Goal: Information Seeking & Learning: Find specific fact

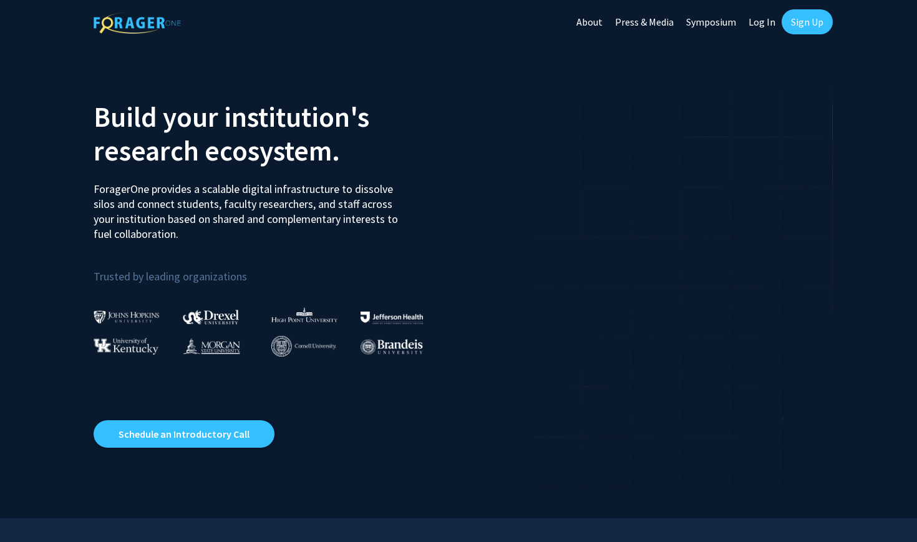
click at [764, 25] on link "Log In" at bounding box center [762, 22] width 39 height 44
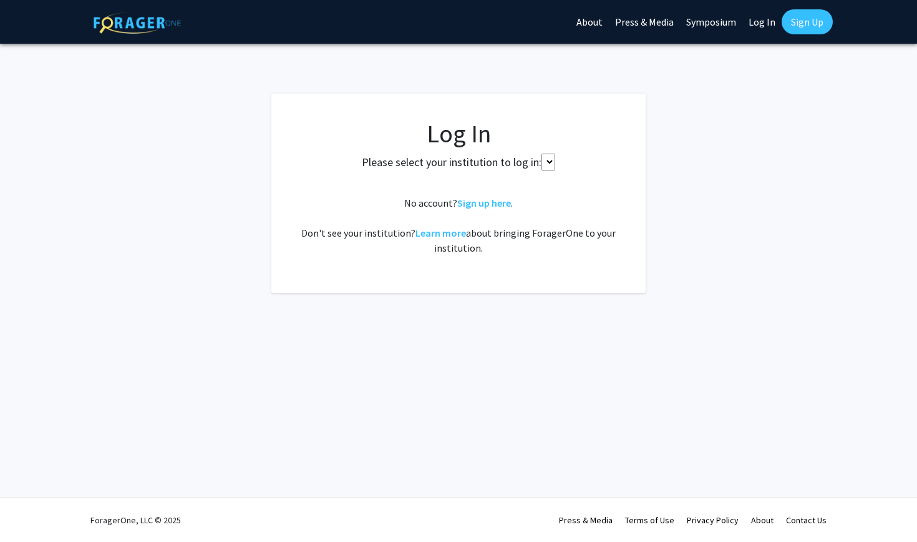
select select
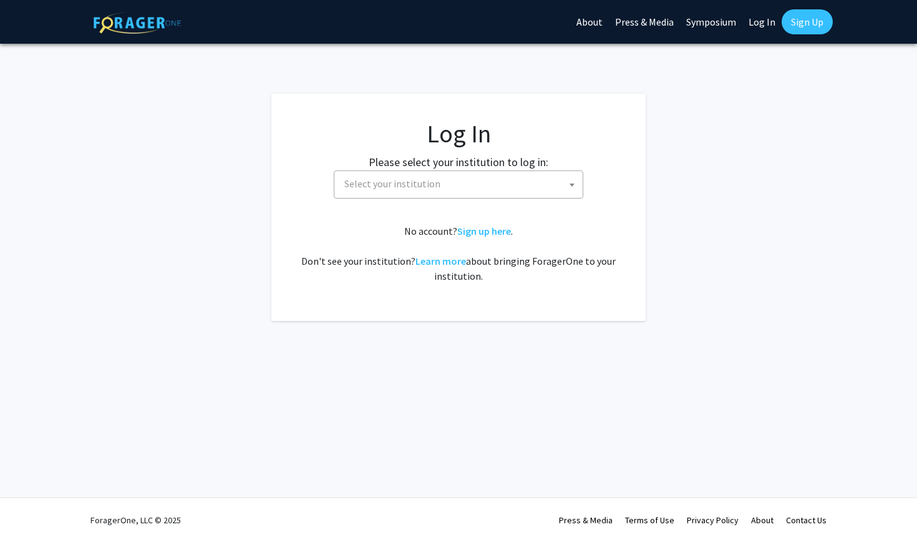
click at [464, 181] on span "Select your institution" at bounding box center [460, 184] width 243 height 26
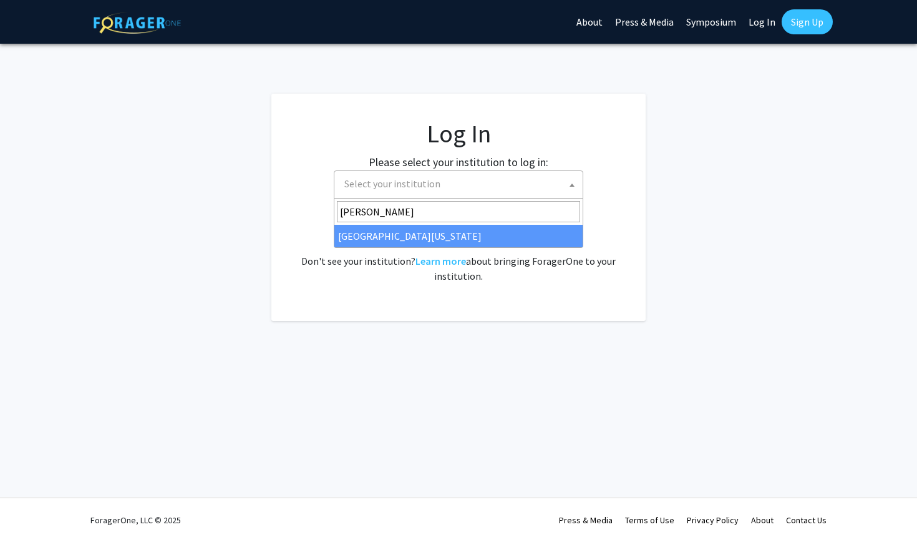
type input "kent"
select select "13"
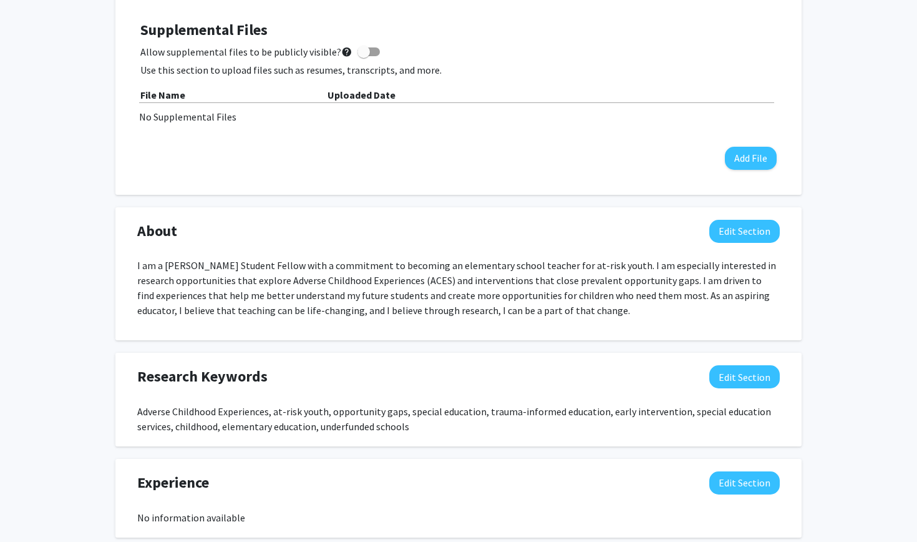
scroll to position [369, 0]
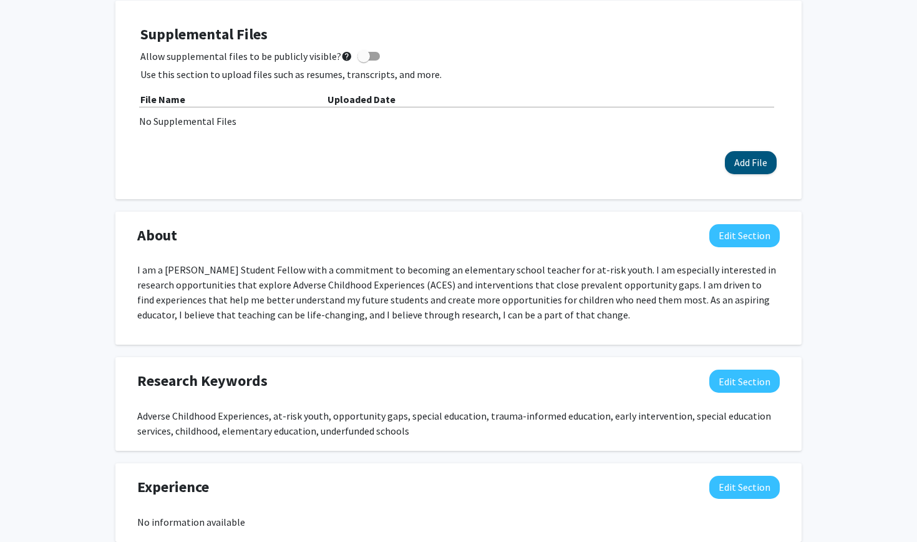
click at [748, 166] on button "Add File" at bounding box center [751, 162] width 52 height 23
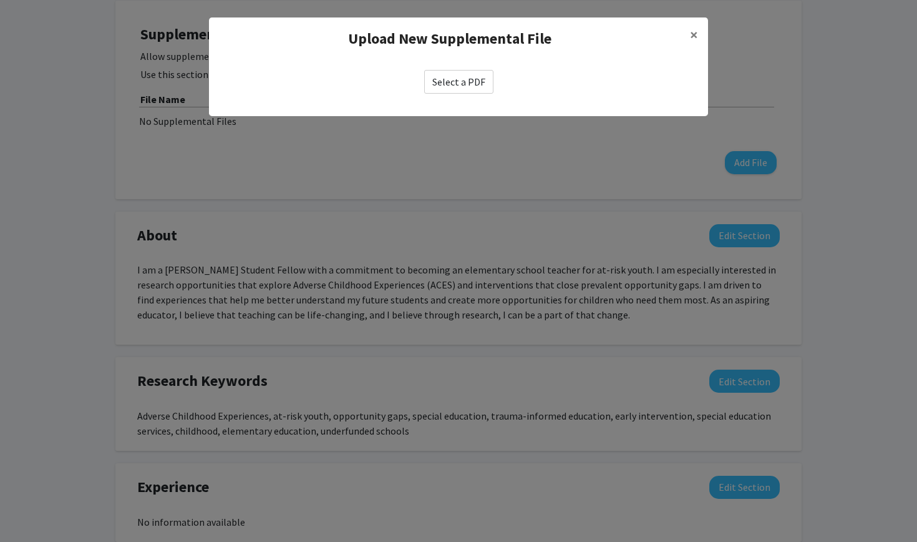
click at [437, 84] on label "Select a PDF" at bounding box center [458, 82] width 69 height 24
click at [0, 0] on input "Select a PDF" at bounding box center [0, 0] width 0 height 0
select select "custom"
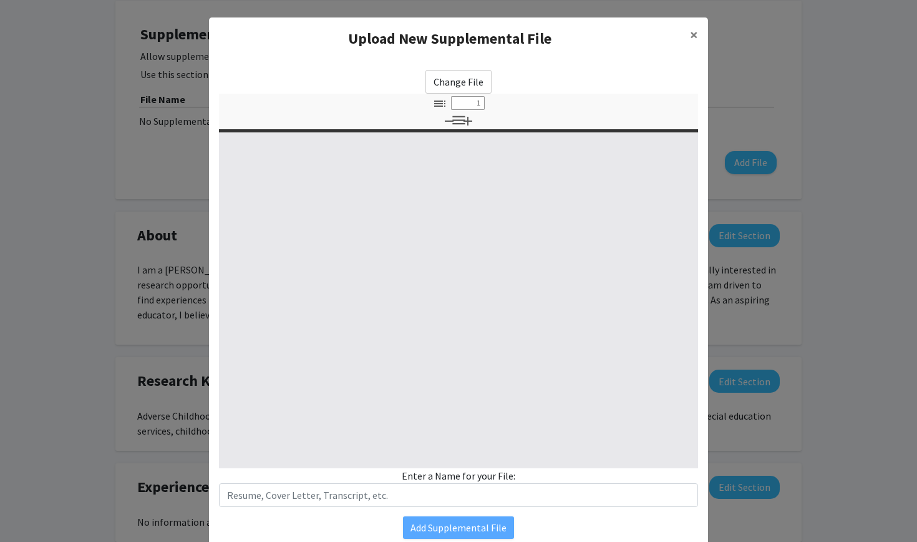
type input "0"
select select "custom"
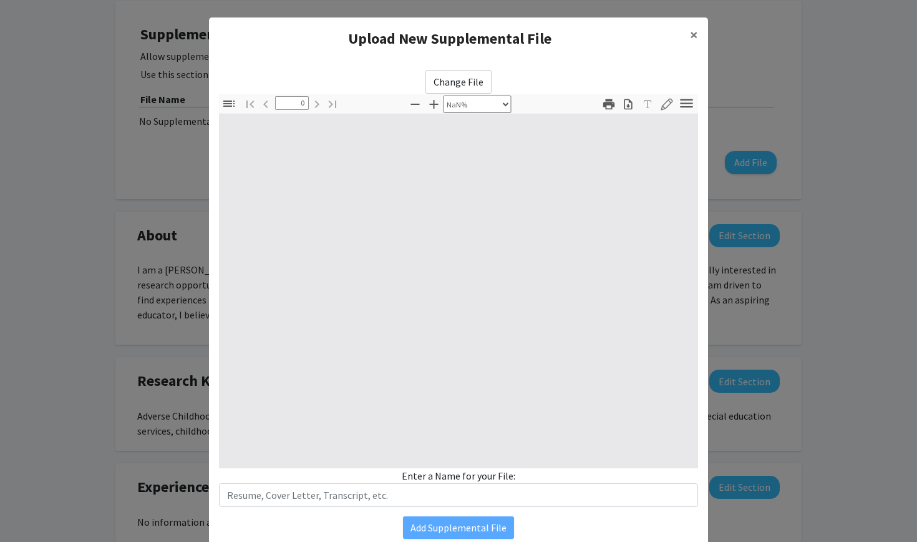
type input "1"
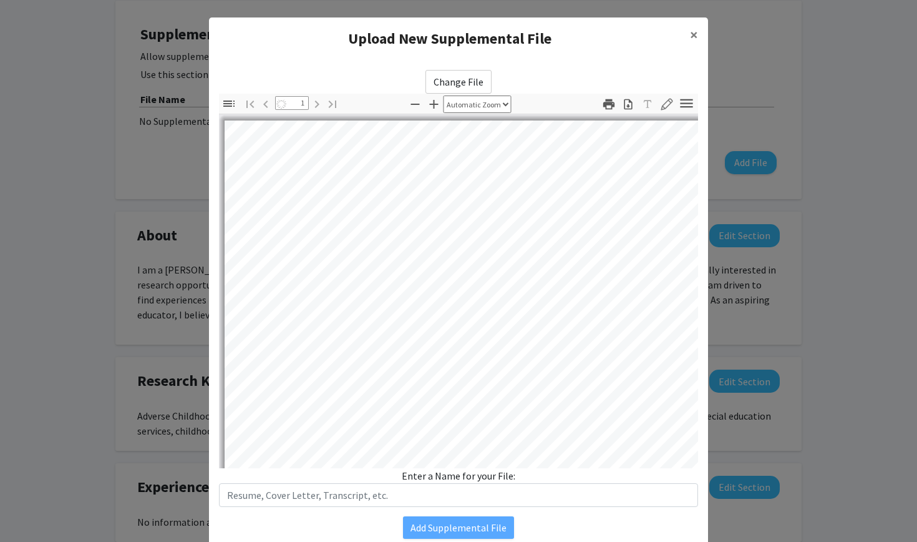
select select "auto"
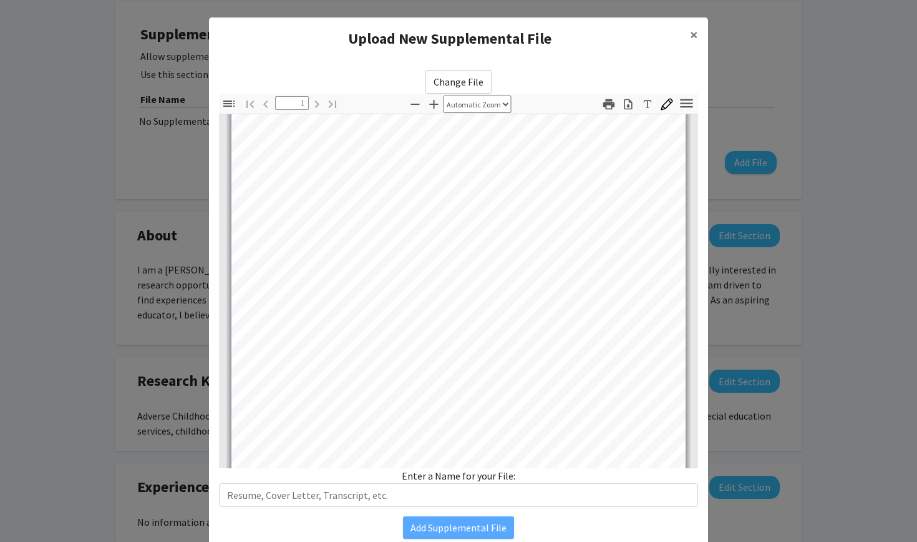
scroll to position [28, 0]
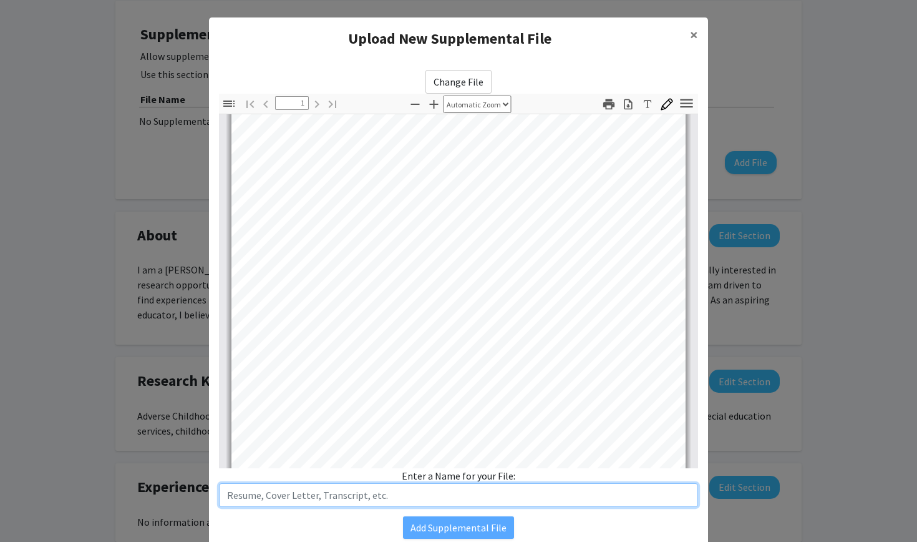
click at [413, 492] on input "text" at bounding box center [458, 495] width 479 height 24
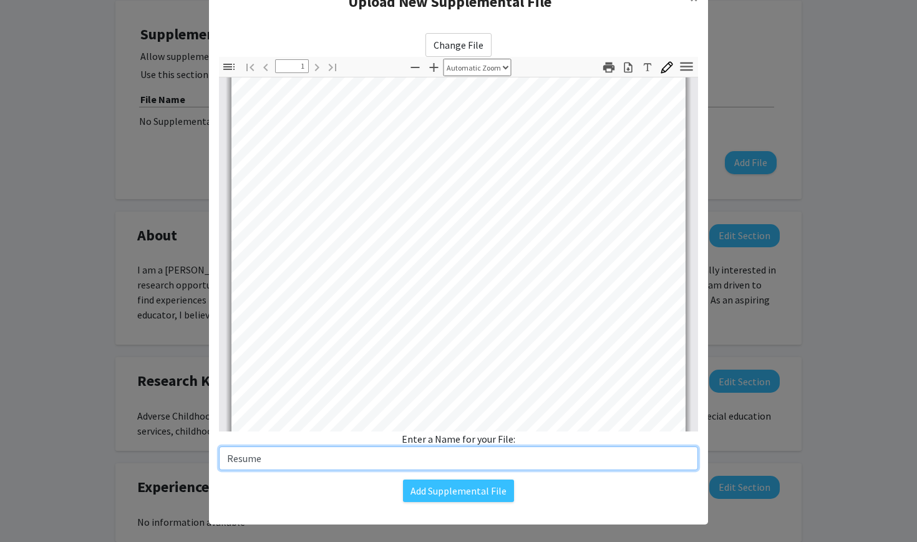
scroll to position [38, 0]
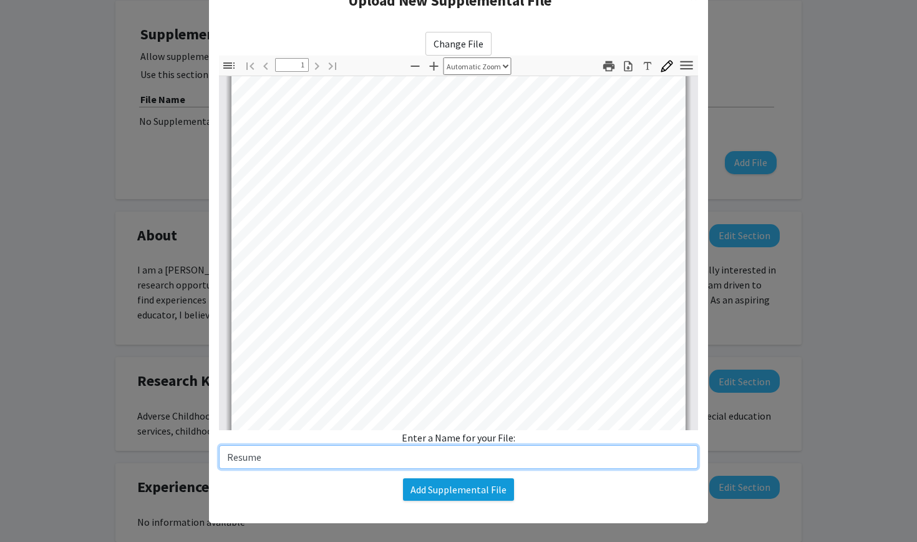
type input "Resume"
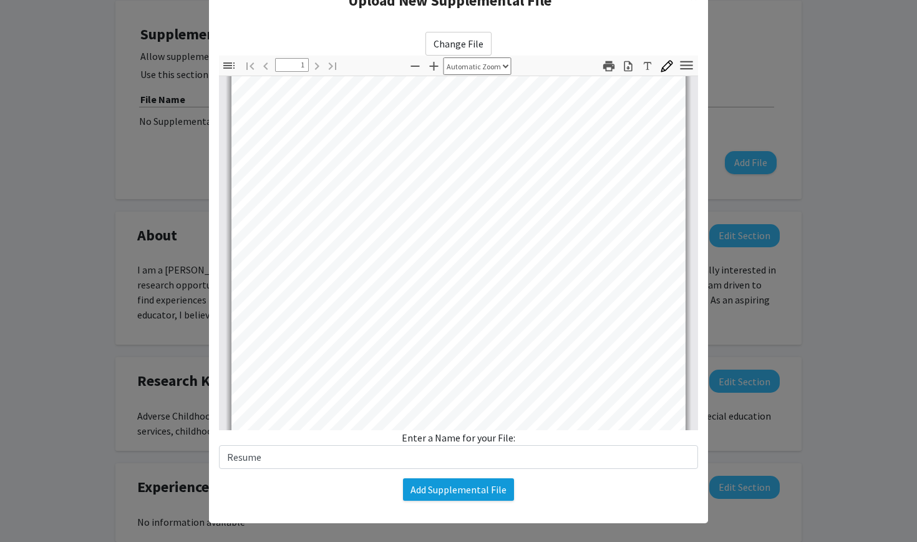
click at [467, 493] on button "Add Supplemental File" at bounding box center [458, 489] width 111 height 22
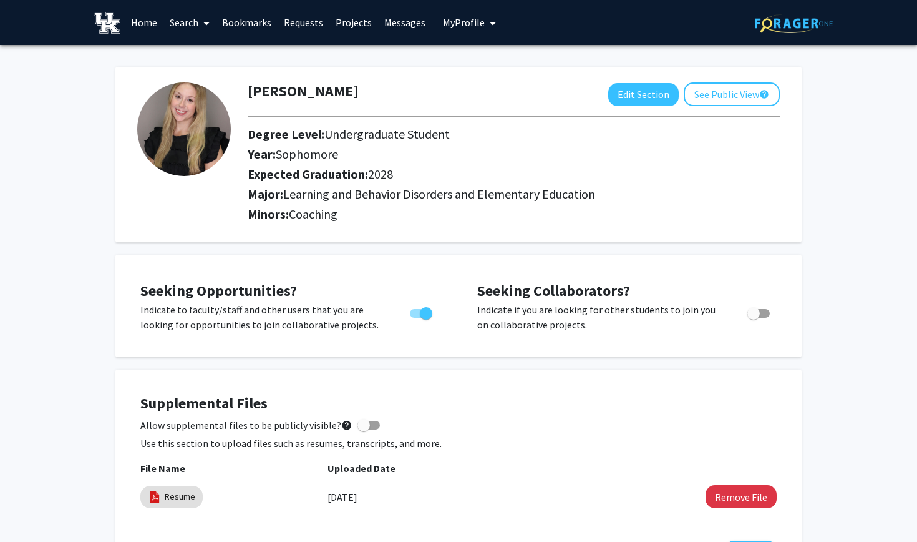
scroll to position [0, 0]
click at [447, 22] on span "My Profile" at bounding box center [464, 22] width 42 height 12
click at [470, 57] on fg-profile-picture at bounding box center [464, 64] width 25 height 27
click at [247, 22] on link "Bookmarks" at bounding box center [247, 23] width 62 height 44
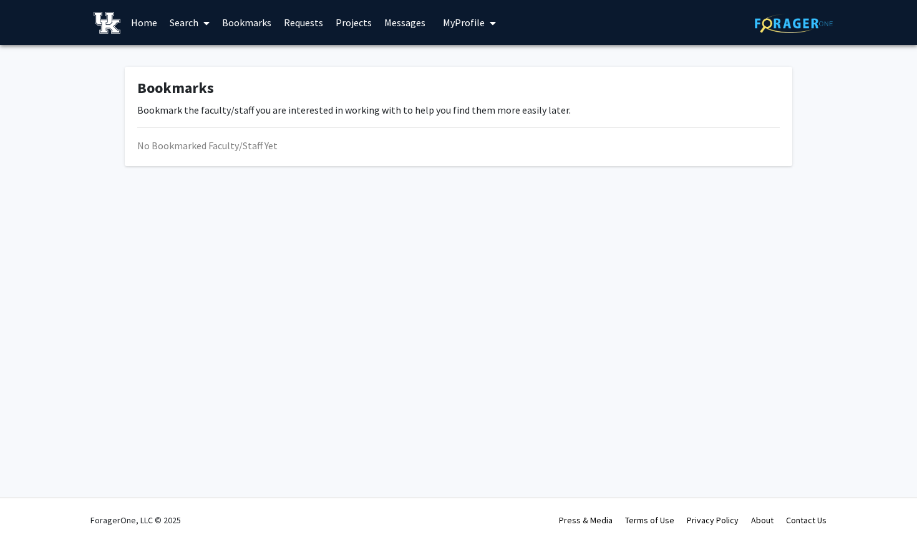
click at [247, 22] on link "Bookmarks" at bounding box center [247, 23] width 62 height 44
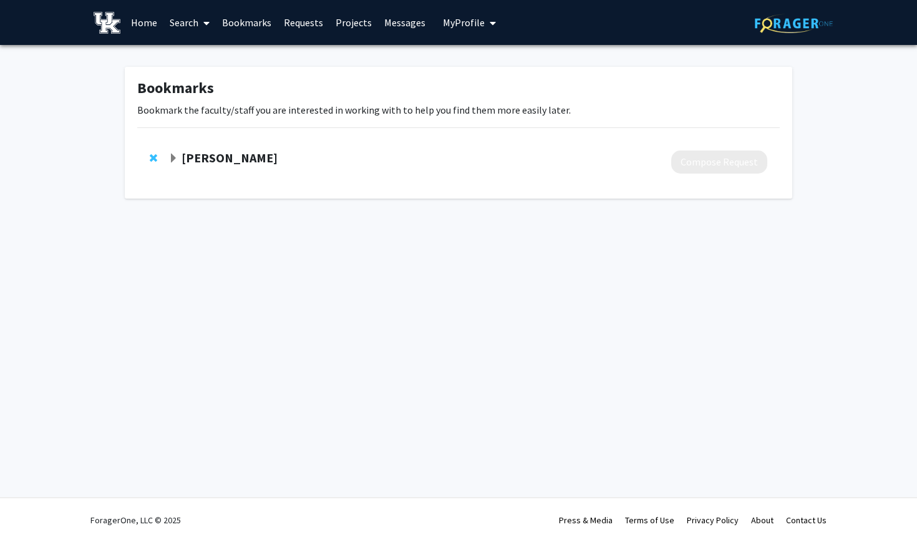
click at [212, 156] on strong "[PERSON_NAME]" at bounding box center [230, 158] width 96 height 16
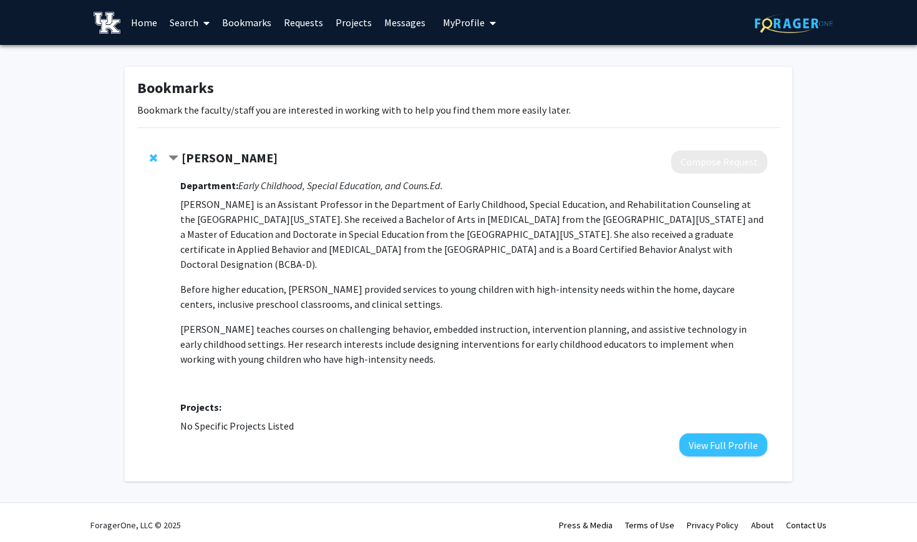
click at [176, 21] on link "Search" at bounding box center [189, 23] width 52 height 44
click at [152, 21] on link "Home" at bounding box center [144, 23] width 39 height 44
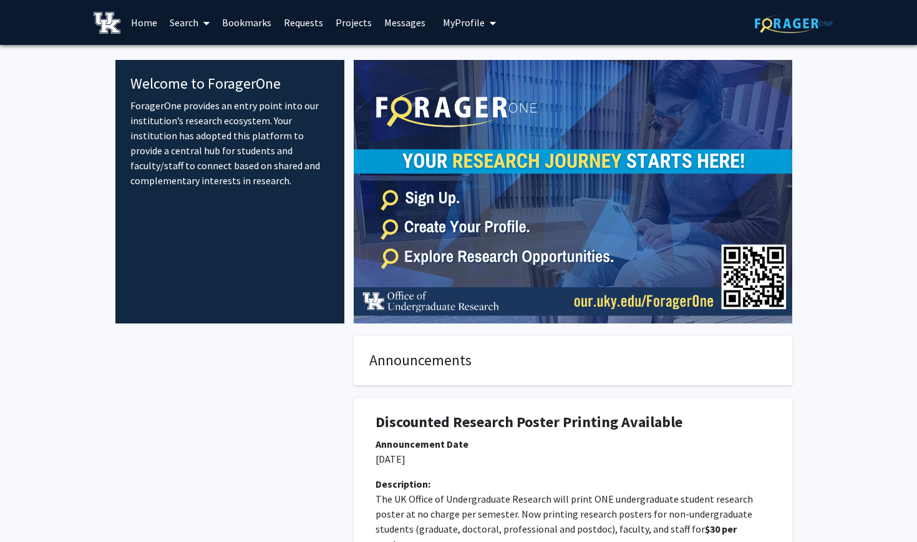
click at [180, 31] on link "Search" at bounding box center [189, 23] width 52 height 44
click at [215, 64] on span "Faculty/Staff" at bounding box center [209, 57] width 92 height 25
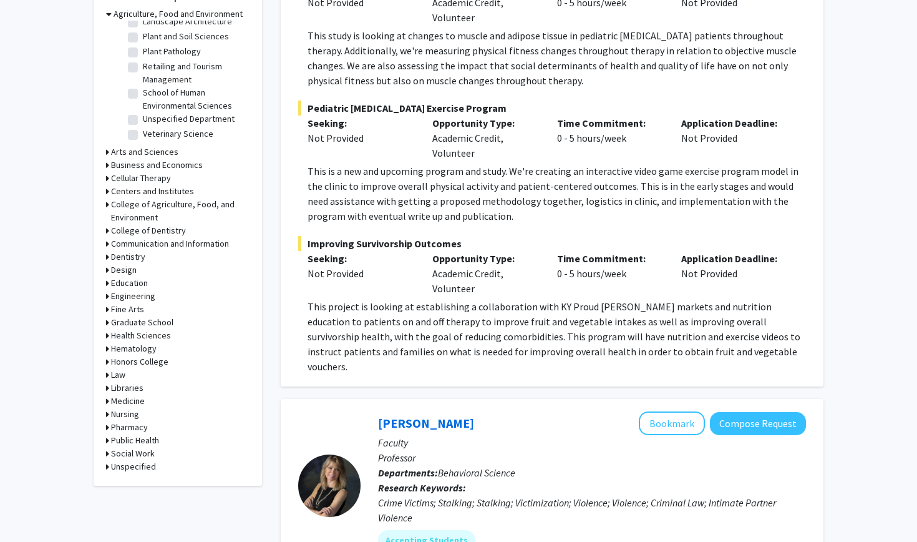
scroll to position [402, 0]
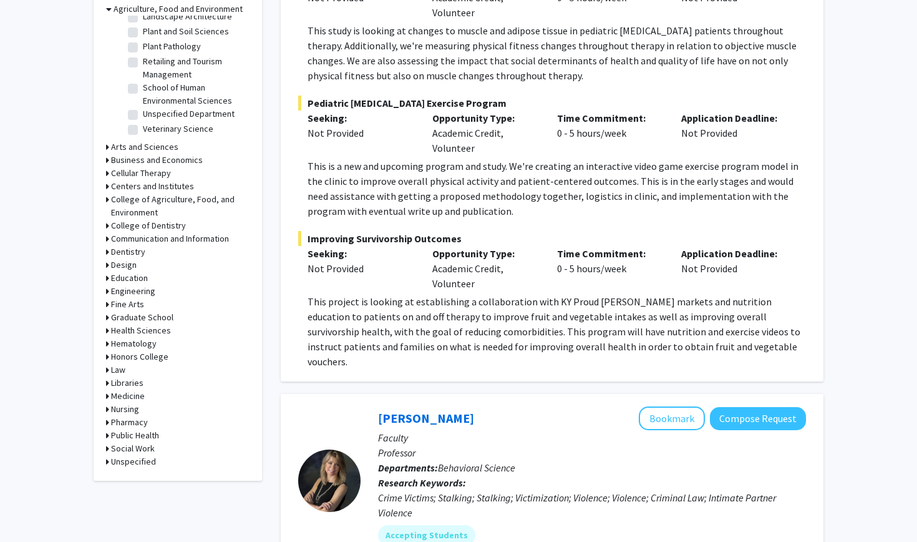
click at [138, 447] on h3 "Social Work" at bounding box center [133, 448] width 44 height 13
click at [143, 469] on label "Social Work" at bounding box center [165, 464] width 44 height 13
click at [143, 466] on input "Social Work" at bounding box center [147, 462] width 8 height 8
checkbox input "true"
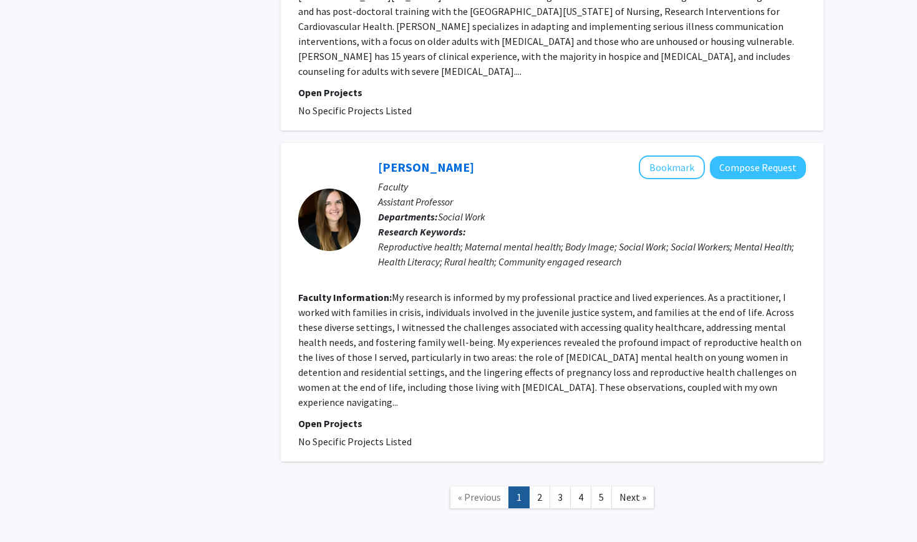
scroll to position [2659, 0]
click at [541, 487] on link "2" at bounding box center [539, 498] width 21 height 22
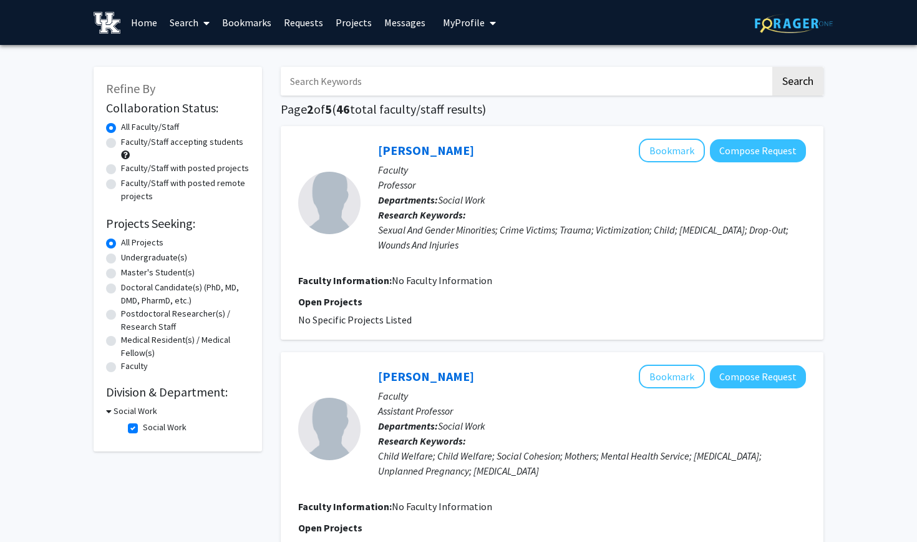
click at [143, 430] on label "Social Work" at bounding box center [165, 427] width 44 height 13
click at [143, 429] on input "Social Work" at bounding box center [147, 425] width 8 height 8
checkbox input "false"
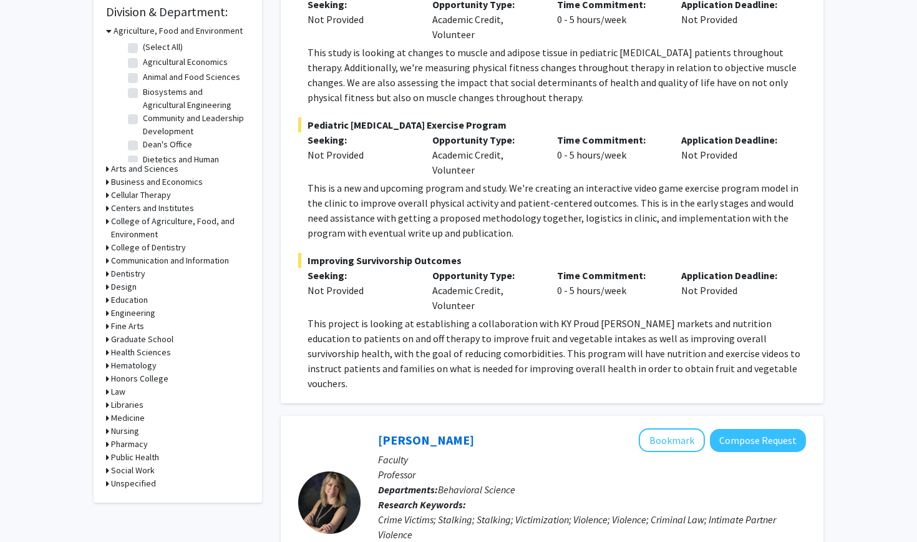
scroll to position [381, 0]
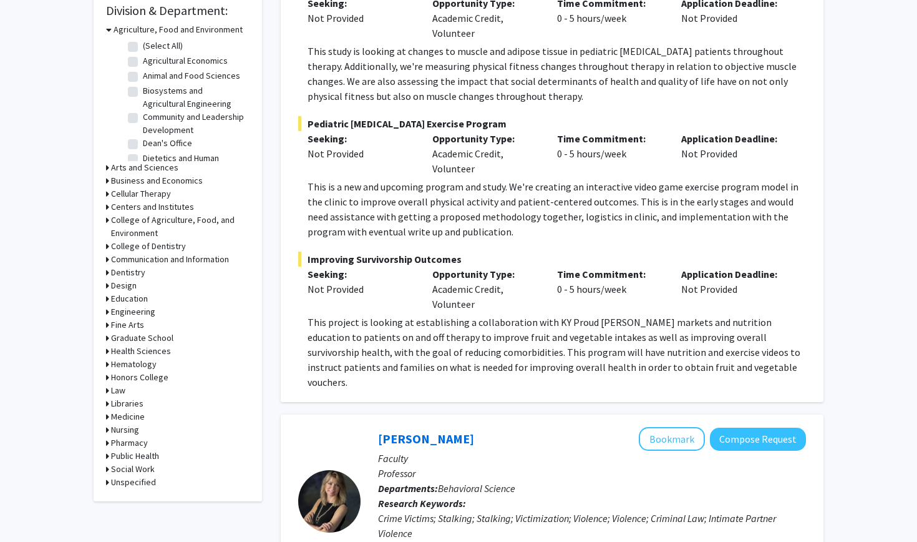
click at [158, 173] on h3 "Arts and Sciences" at bounding box center [144, 167] width 67 height 13
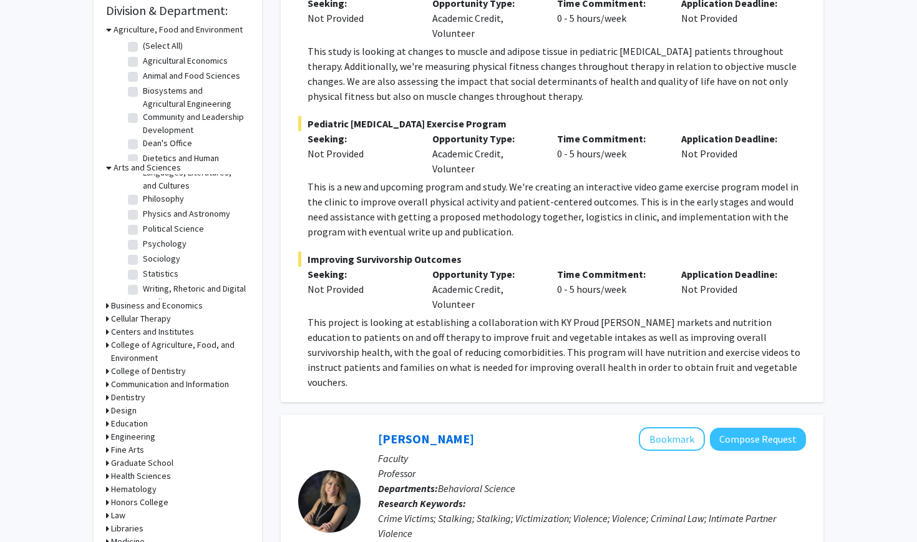
scroll to position [254, 0]
click at [143, 238] on label "Psychology" at bounding box center [165, 244] width 44 height 13
click at [143, 238] on input "Psychology" at bounding box center [147, 242] width 8 height 8
checkbox input "true"
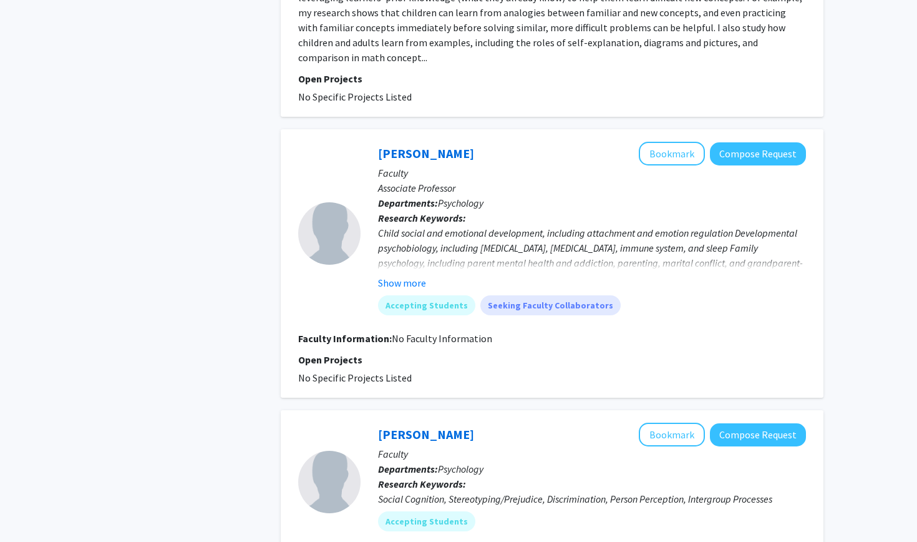
scroll to position [607, 0]
click at [409, 276] on button "Show more" at bounding box center [402, 283] width 48 height 15
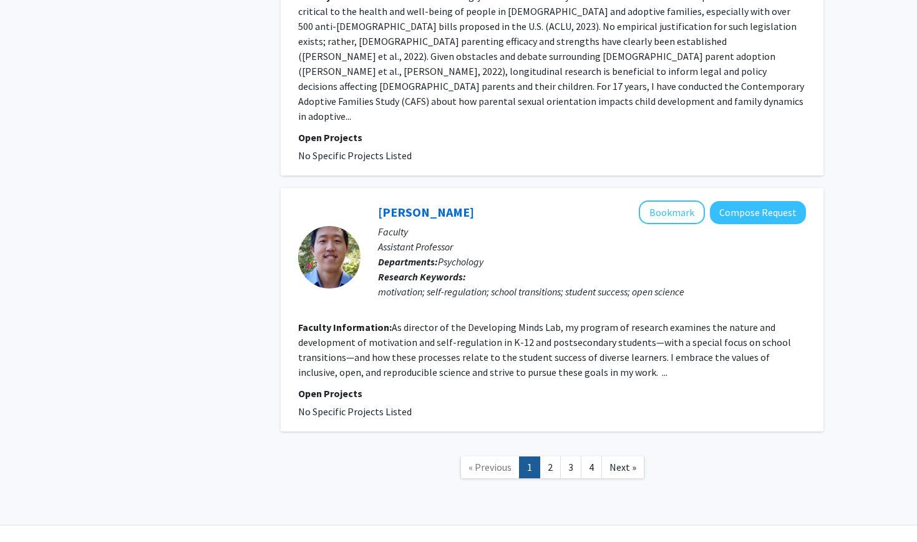
scroll to position [2634, 0]
click at [551, 457] on link "2" at bounding box center [550, 468] width 21 height 22
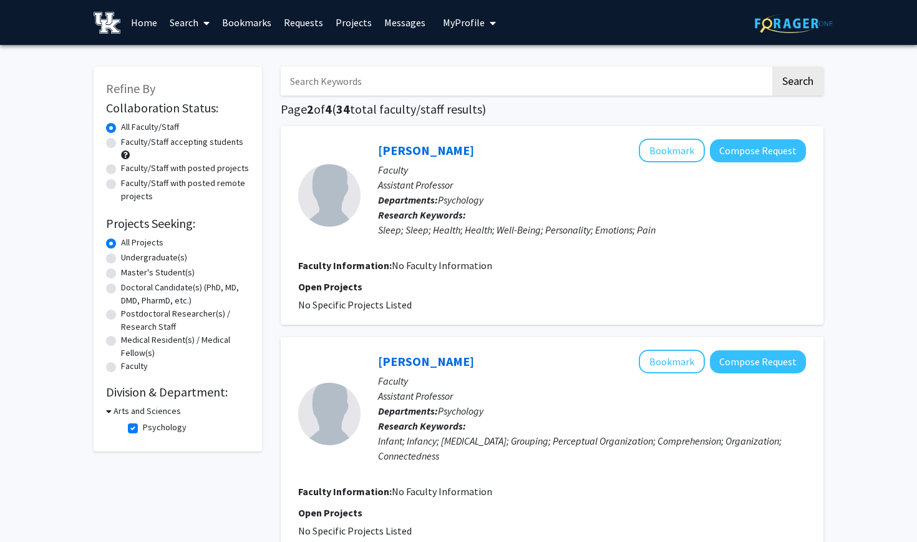
click at [490, 82] on input "Search Keywords" at bounding box center [526, 81] width 490 height 29
type input "child"
click at [797, 83] on button "Search" at bounding box center [797, 81] width 51 height 29
checkbox input "false"
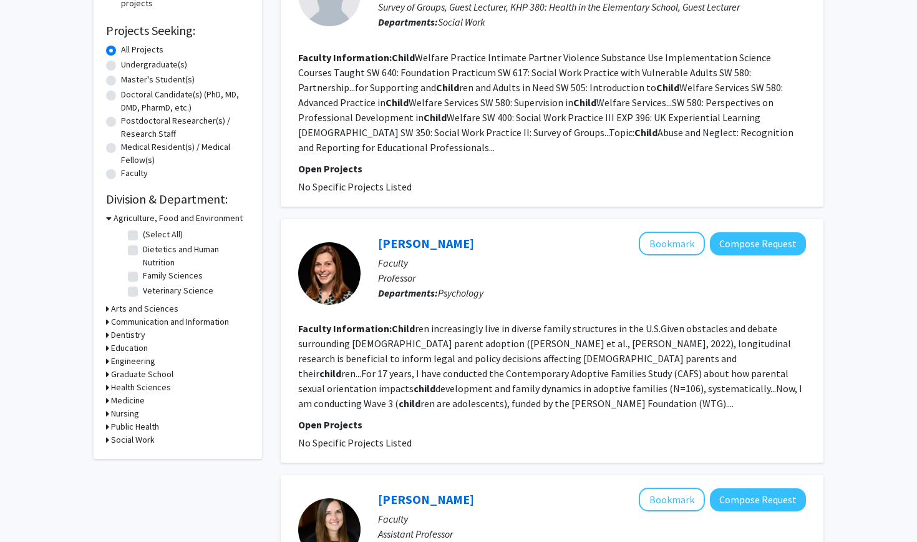
scroll to position [214, 0]
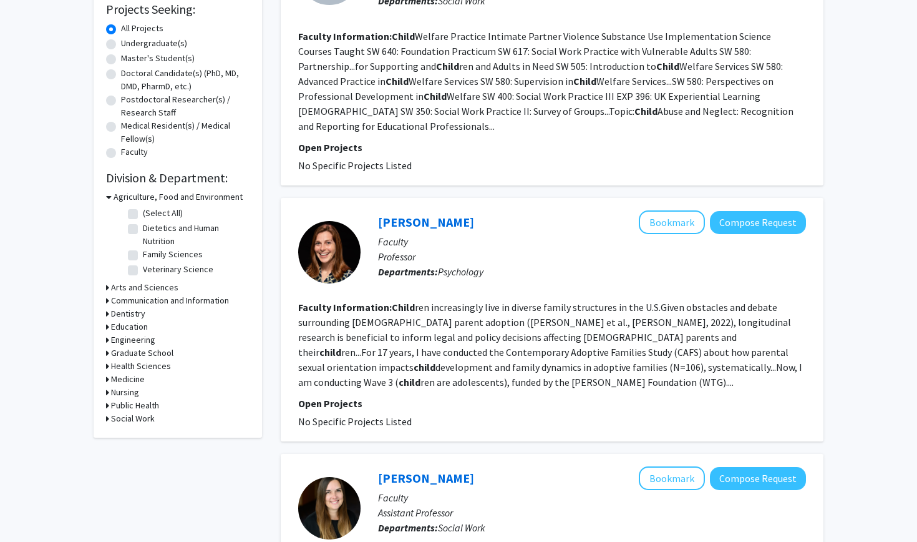
click at [152, 288] on h3 "Arts and Sciences" at bounding box center [144, 287] width 67 height 13
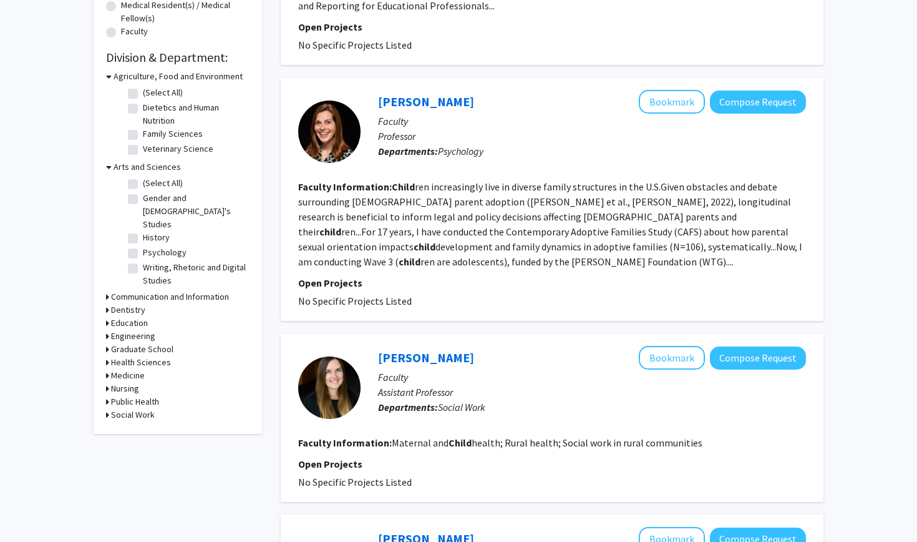
scroll to position [296, 0]
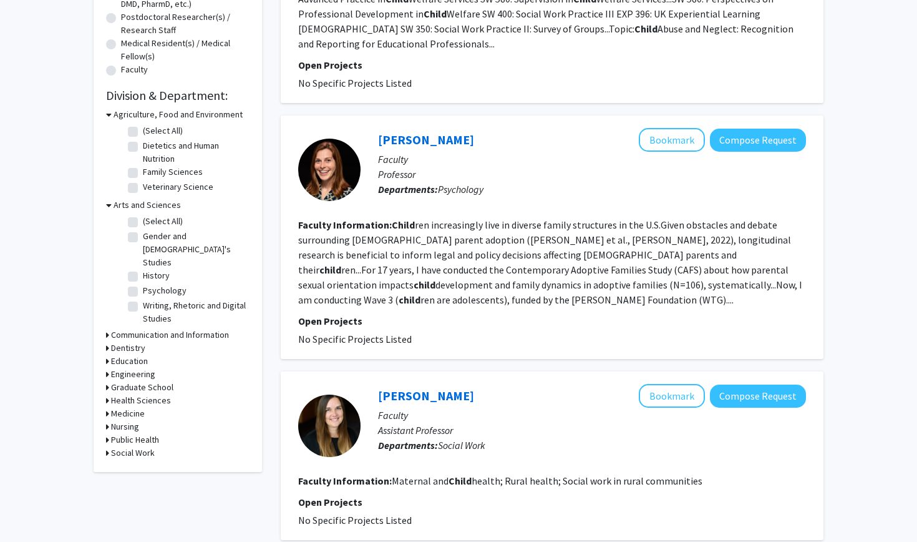
click at [143, 284] on label "Psychology" at bounding box center [165, 290] width 44 height 13
click at [143, 284] on input "Psychology" at bounding box center [147, 288] width 8 height 8
checkbox input "true"
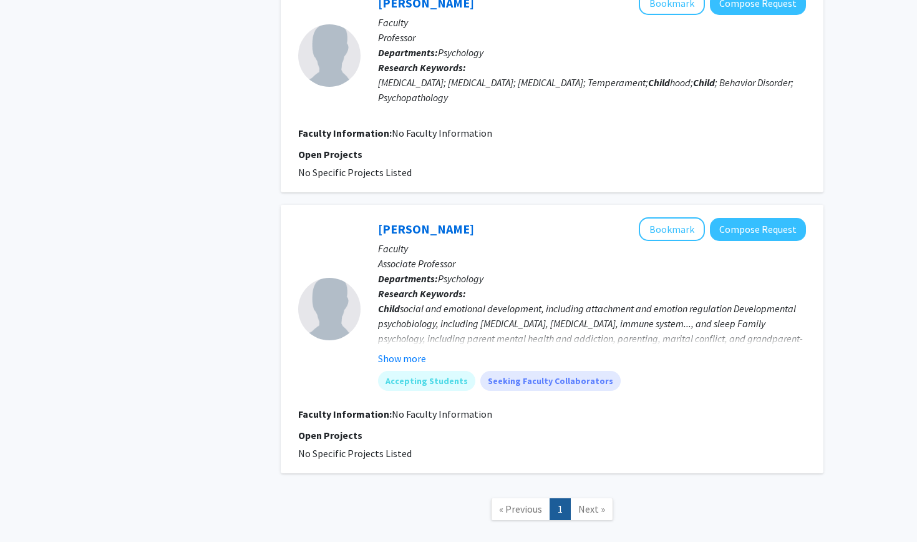
scroll to position [906, 0]
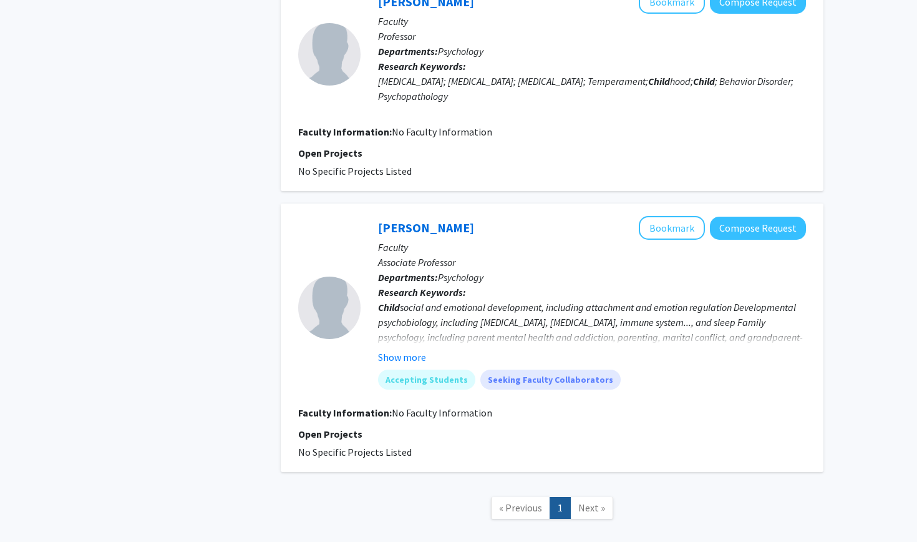
click at [527, 285] on p "Research Keywords: Child social and emotional development, including attachment…" at bounding box center [592, 325] width 428 height 80
click at [401, 349] on button "Show more" at bounding box center [402, 356] width 48 height 15
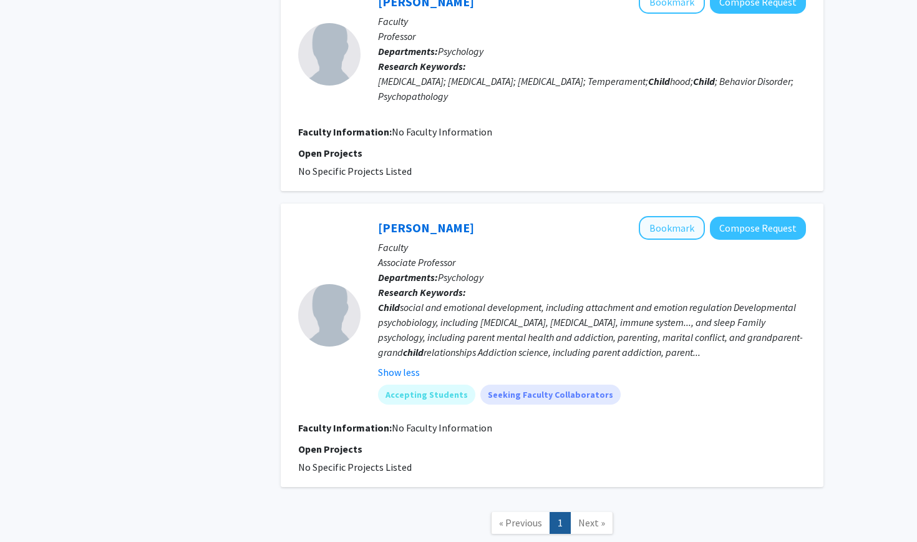
click at [689, 216] on button "Bookmark" at bounding box center [672, 228] width 66 height 24
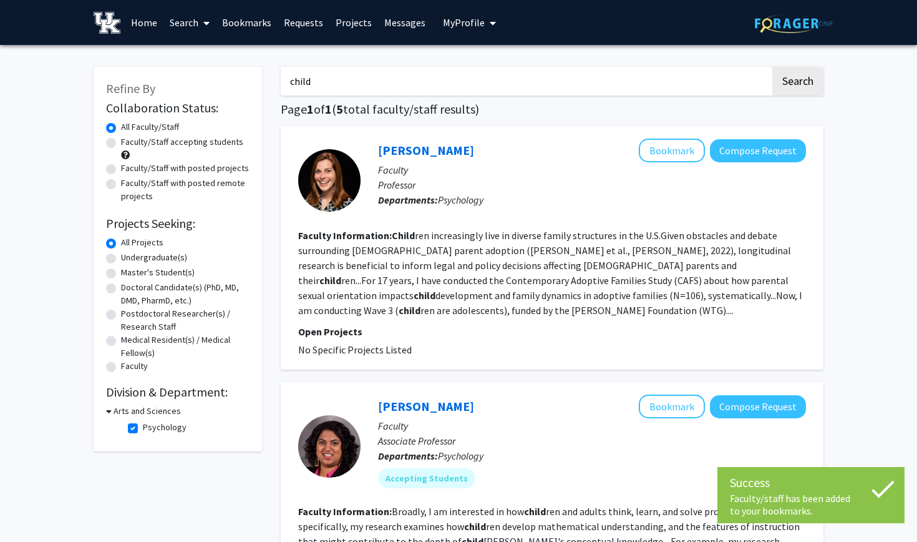
scroll to position [0, 0]
drag, startPoint x: 405, startPoint y: 80, endPoint x: 117, endPoint y: 79, distance: 288.3
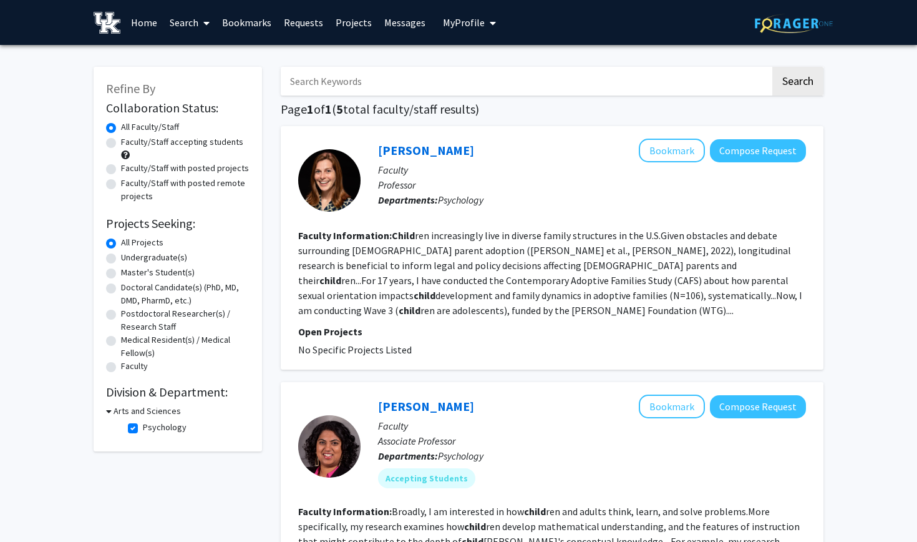
click at [143, 434] on label "Psychology" at bounding box center [165, 427] width 44 height 13
click at [143, 429] on input "Psychology" at bounding box center [147, 425] width 8 height 8
checkbox input "false"
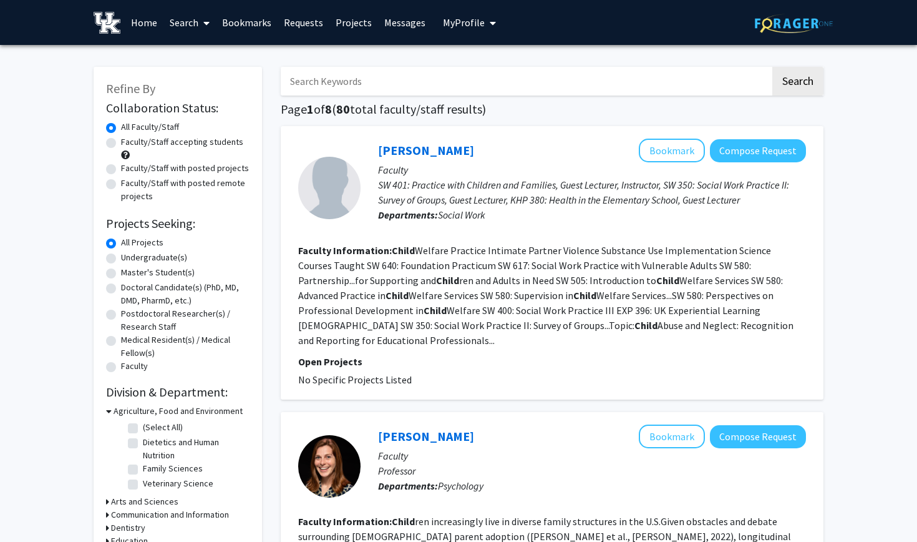
click at [389, 87] on input "Search Keywords" at bounding box center [526, 81] width 490 height 29
type input "childhood"
click at [797, 83] on button "Search" at bounding box center [797, 81] width 51 height 29
